Goal: Information Seeking & Learning: Understand process/instructions

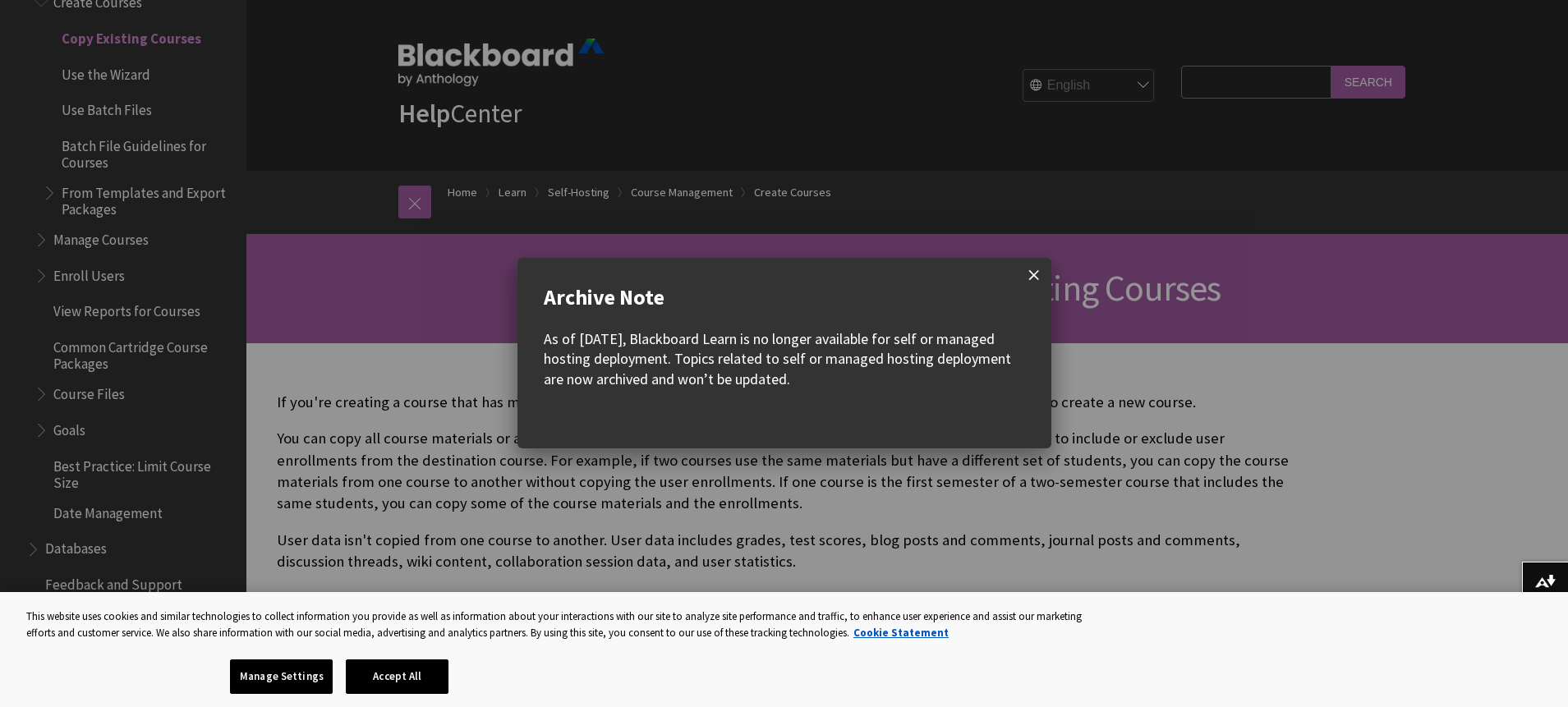
click at [1038, 273] on span at bounding box center [1034, 275] width 34 height 34
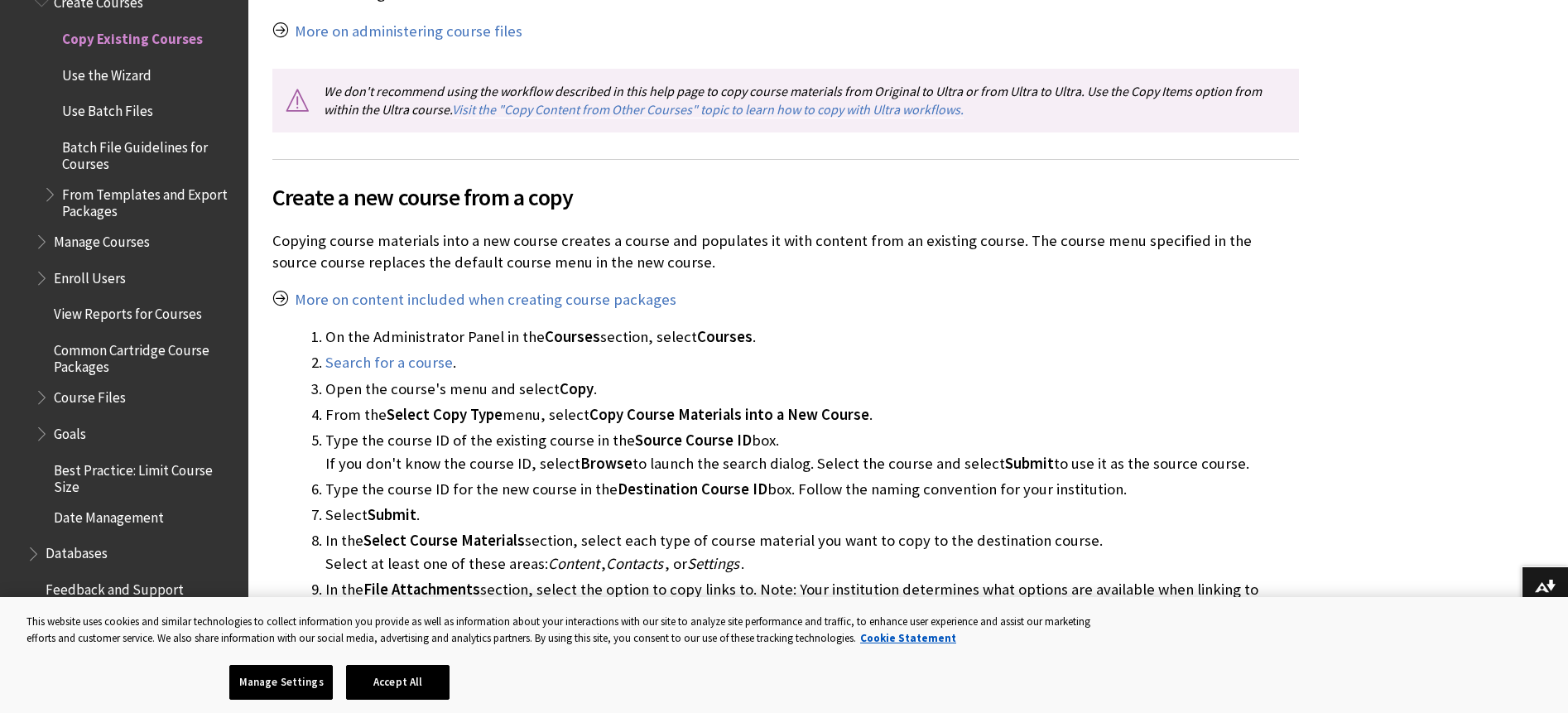
scroll to position [1317, 0]
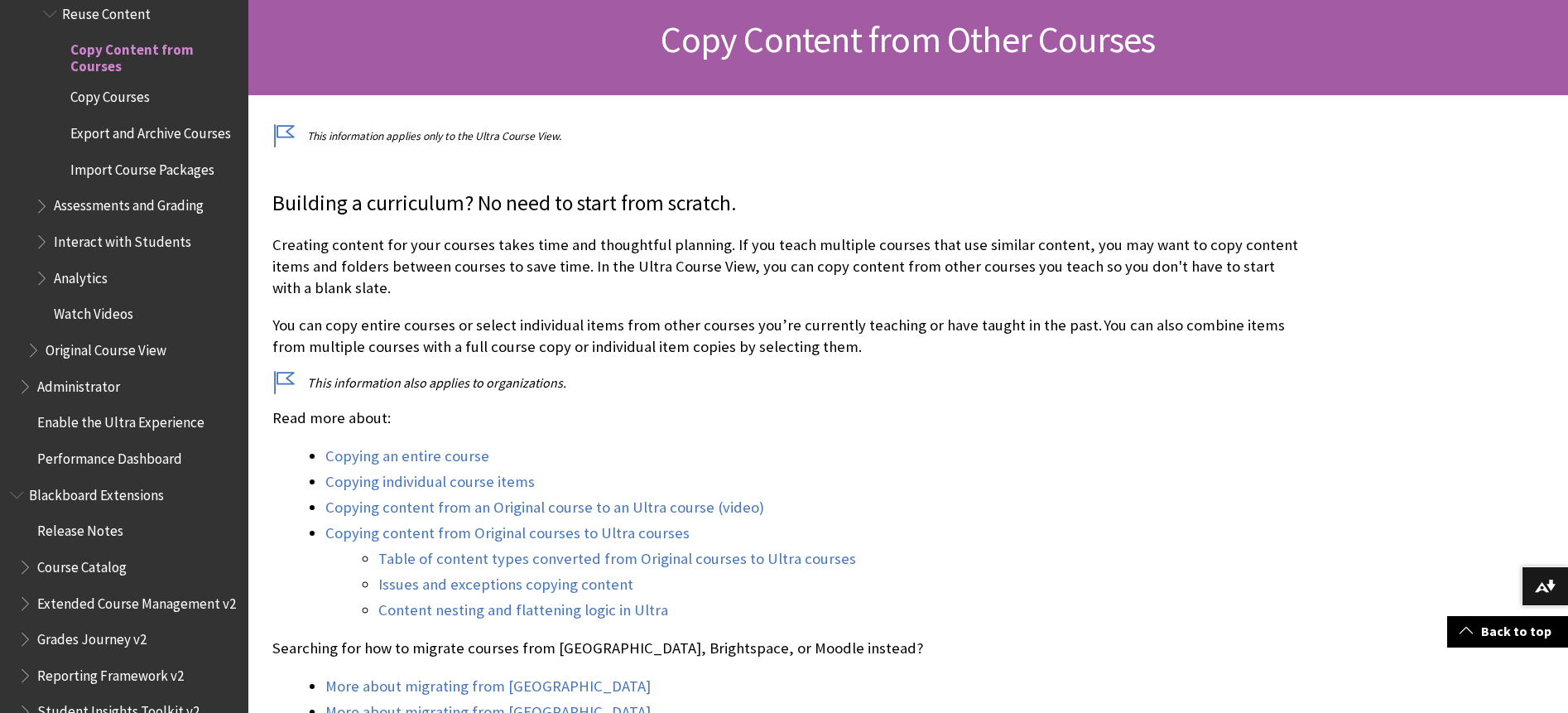
scroll to position [255, 0]
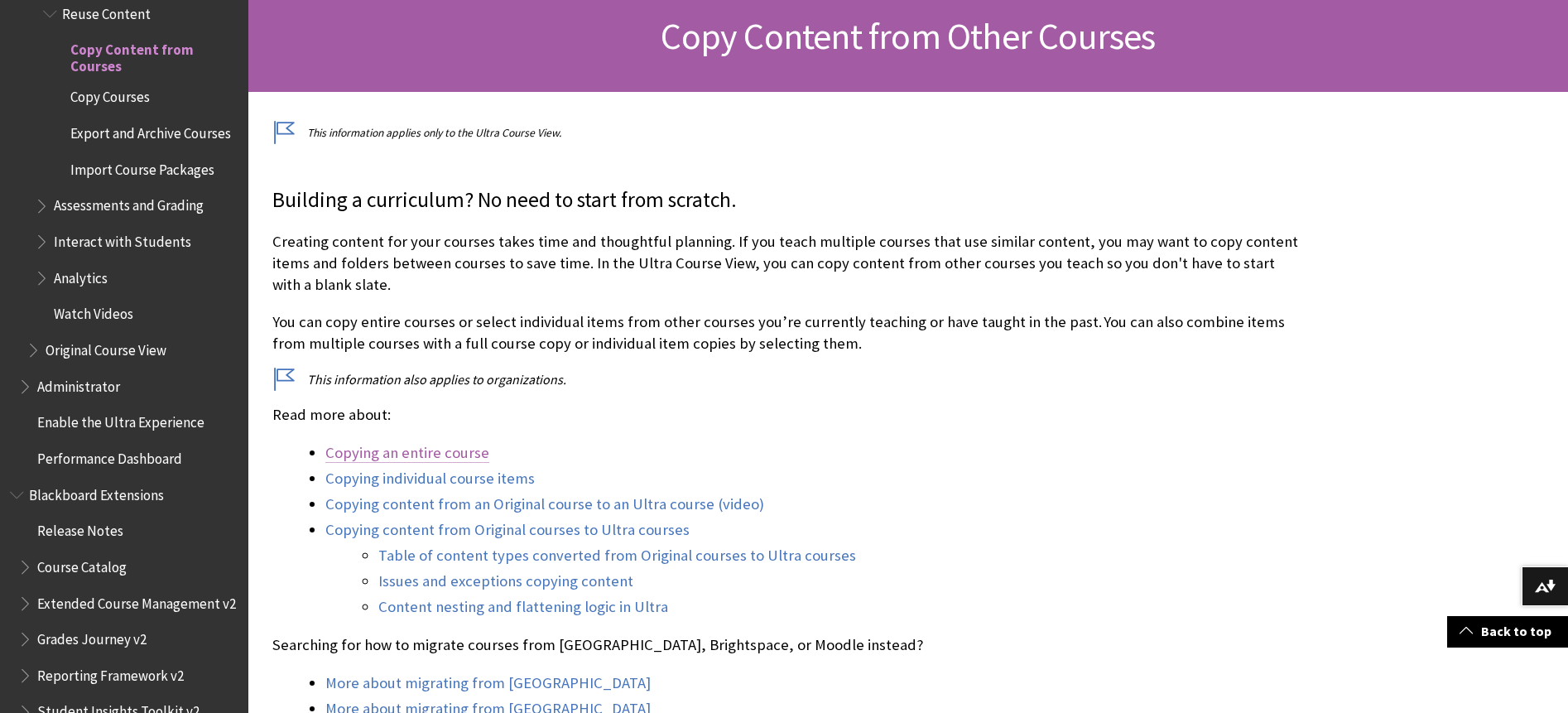
click at [460, 455] on link "Copying an entire course" at bounding box center [407, 453] width 164 height 20
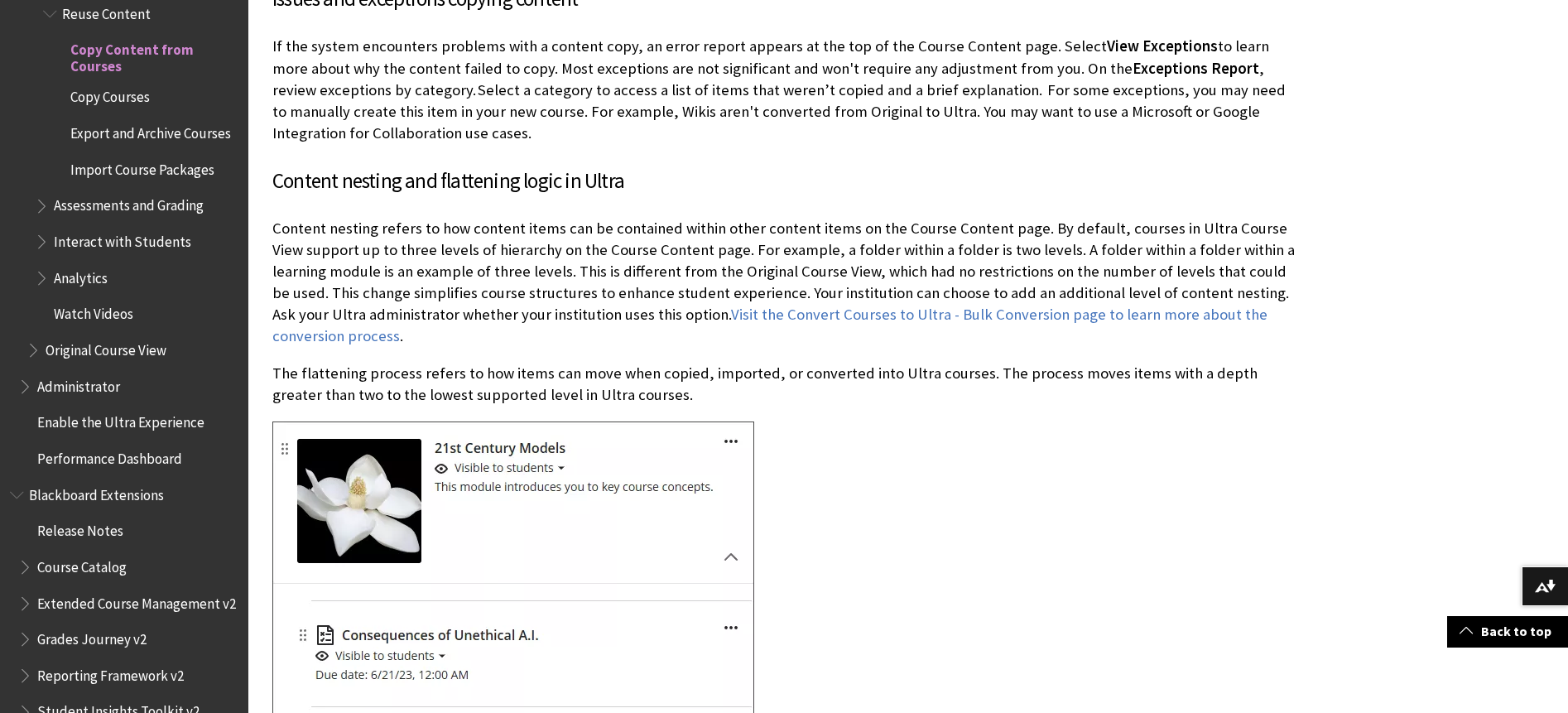
scroll to position [8175, 0]
